Goal: Information Seeking & Learning: Learn about a topic

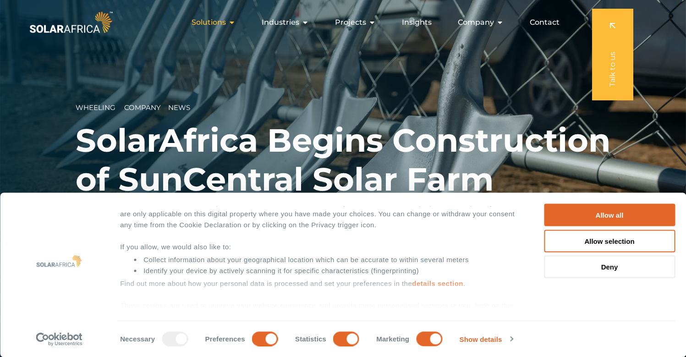
click at [235, 22] on icon "Menu" at bounding box center [231, 22] width 7 height 7
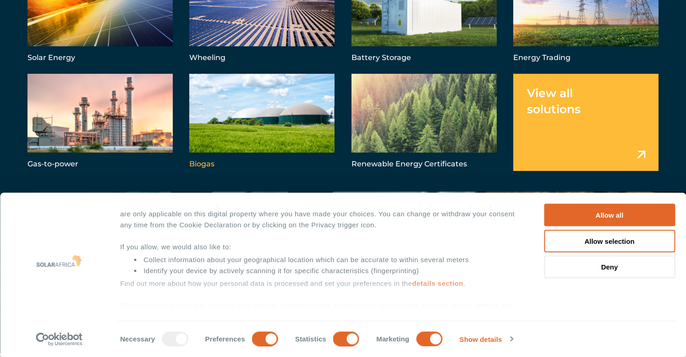
scroll to position [2, 0]
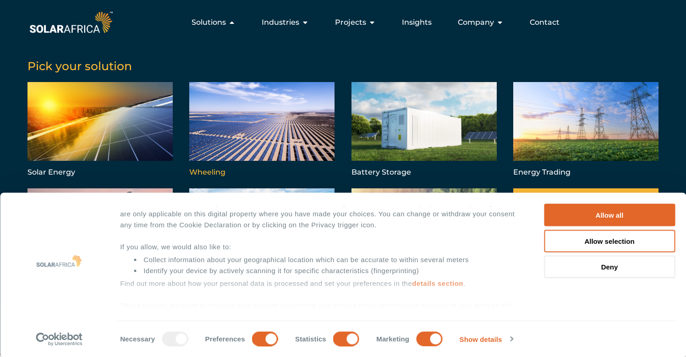
click at [254, 109] on link "Menu" at bounding box center [261, 130] width 145 height 97
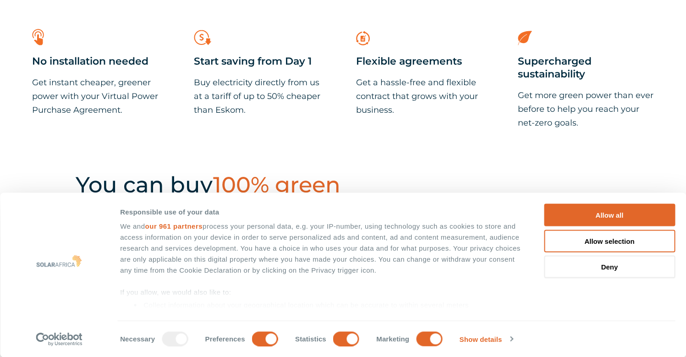
scroll to position [905, 0]
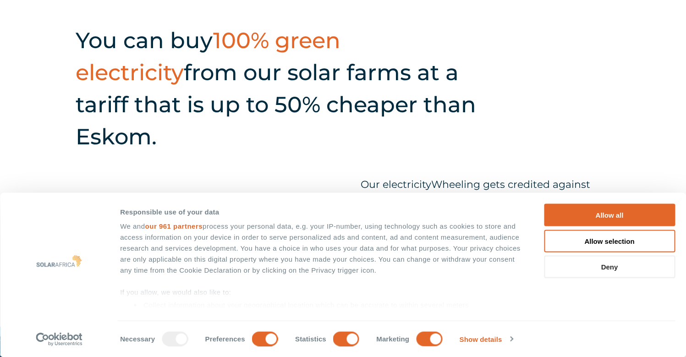
click at [629, 273] on button "Deny" at bounding box center [609, 267] width 131 height 22
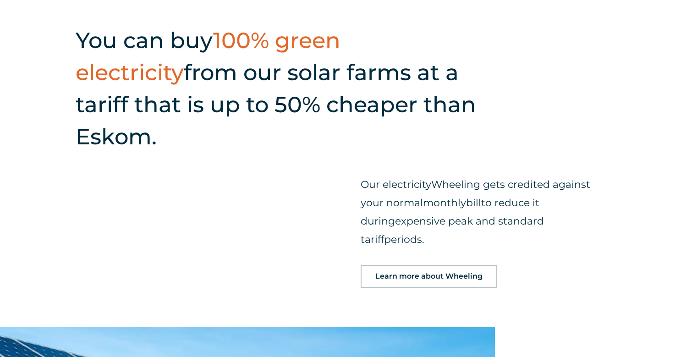
click at [608, 265] on div "You can buy 100% green electricity from our solar farms at a tariff that is up …" at bounding box center [343, 158] width 686 height 337
click at [608, 239] on div "Our electricity Wheeling gets credited against your normal monthly bill to redu…" at bounding box center [483, 223] width 254 height 140
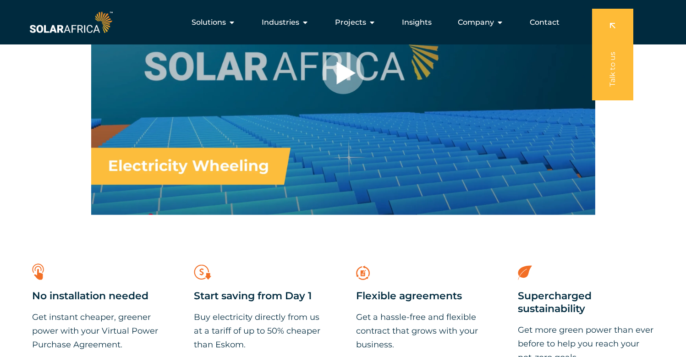
scroll to position [495, 0]
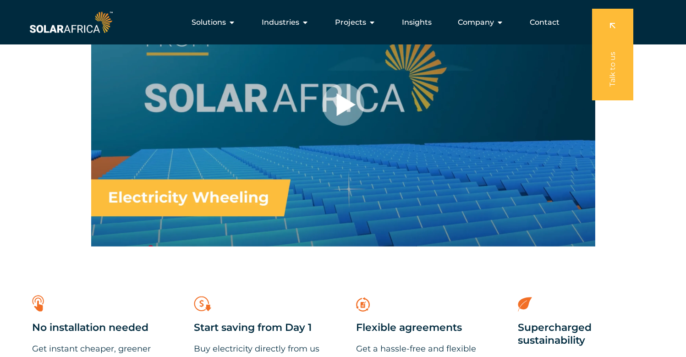
click at [339, 104] on div at bounding box center [343, 105] width 504 height 284
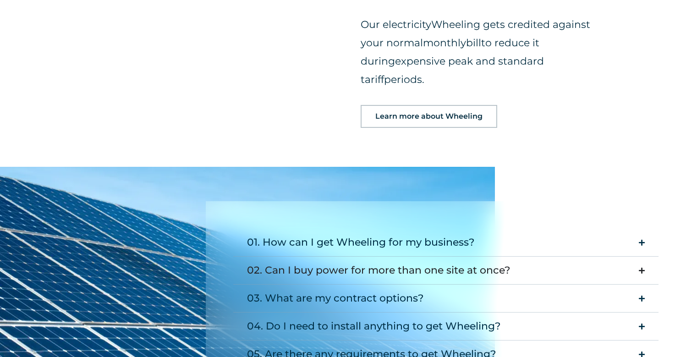
scroll to position [1067, 0]
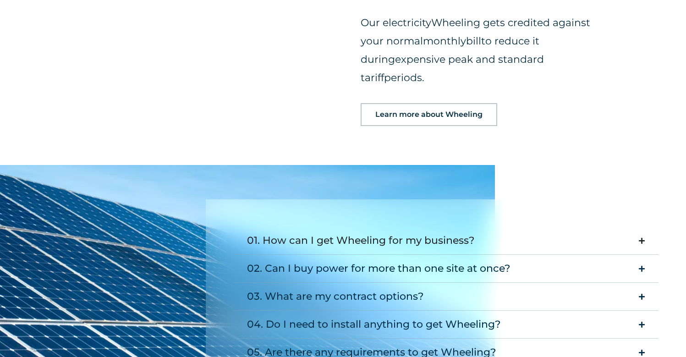
click at [643, 237] on icon "Accordion. Open links with Enter or Space, close with Escape, and navigate with…" at bounding box center [642, 240] width 6 height 7
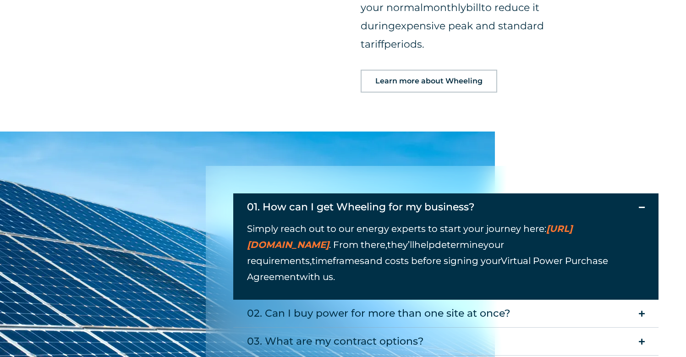
scroll to position [1117, 0]
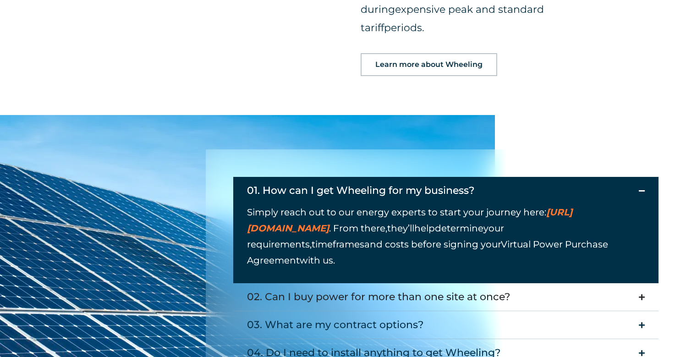
click at [642, 294] on icon "Accordion. Open links with Enter or Space, close with Escape, and navigate with…" at bounding box center [642, 297] width 6 height 7
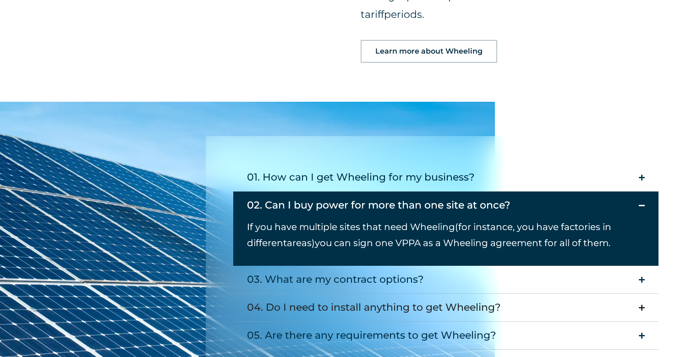
scroll to position [1148, 0]
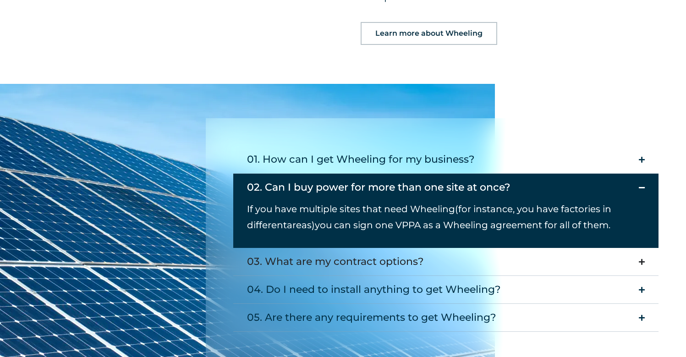
click at [645, 248] on summary "03. What are my contract options?" at bounding box center [445, 262] width 425 height 28
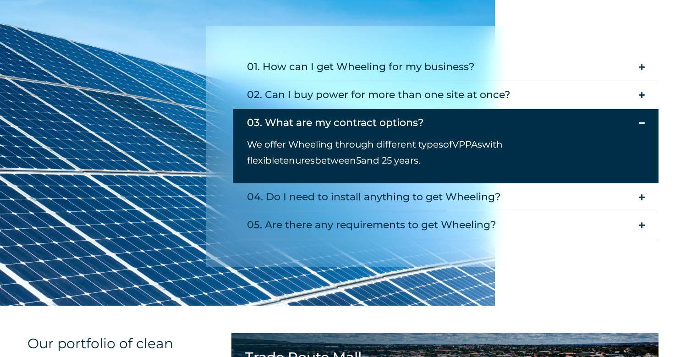
scroll to position [1269, 0]
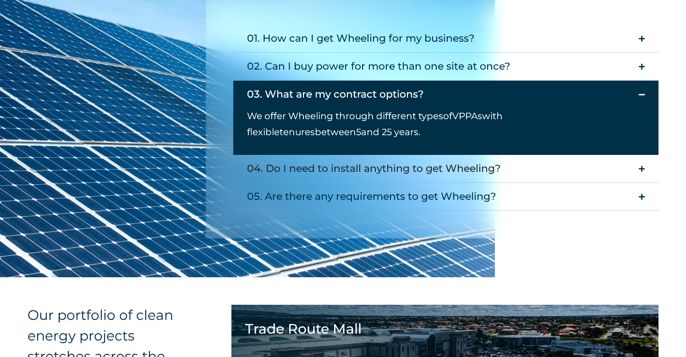
click at [641, 155] on summary "04. Do I need to install anything to get Wheeling?" at bounding box center [445, 169] width 425 height 28
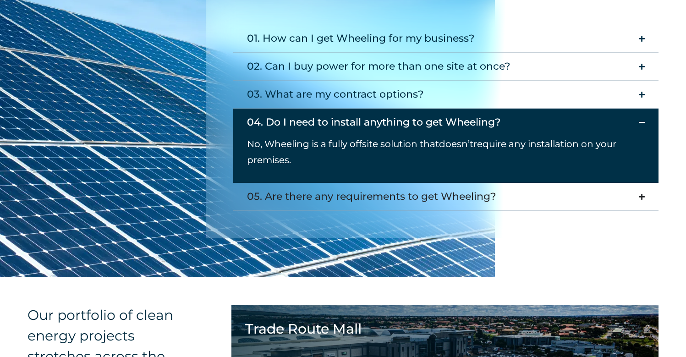
click at [643, 183] on summary "05. Are there any requirements to get Wheeling?" at bounding box center [445, 197] width 425 height 28
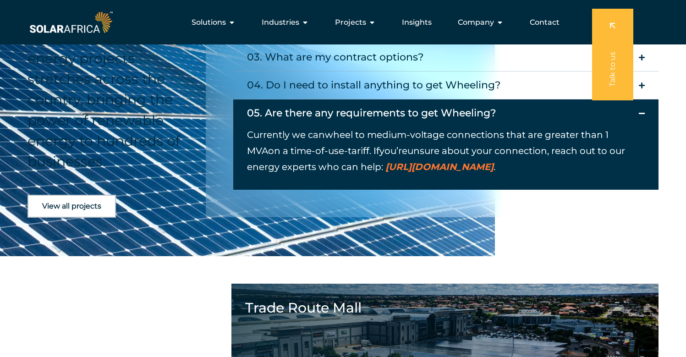
scroll to position [0, 0]
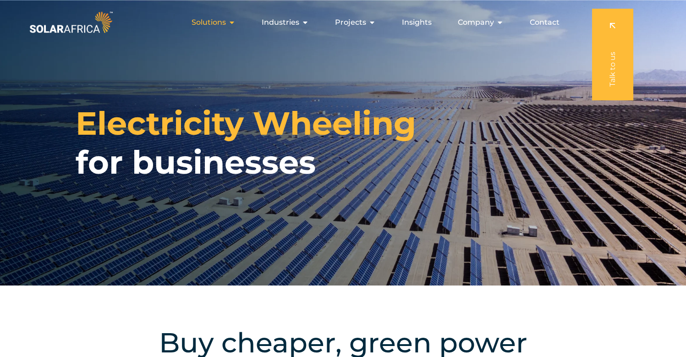
click at [233, 25] on icon "Menu" at bounding box center [231, 22] width 7 height 7
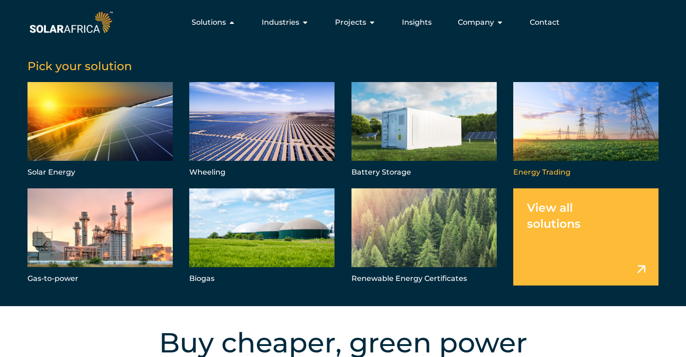
click at [559, 125] on link "Menu" at bounding box center [585, 130] width 145 height 97
